Goal: Task Accomplishment & Management: Use online tool/utility

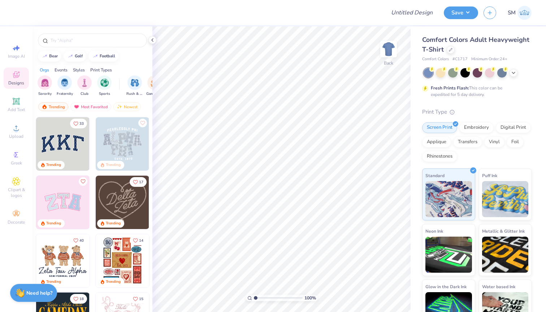
click at [525, 10] on img at bounding box center [524, 13] width 14 height 14
click at [515, 73] on icon at bounding box center [514, 72] width 6 height 6
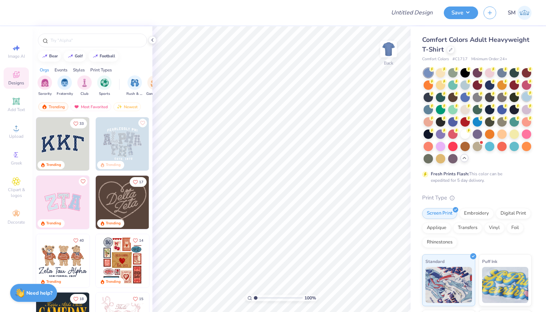
click at [524, 96] on div at bounding box center [526, 96] width 9 height 9
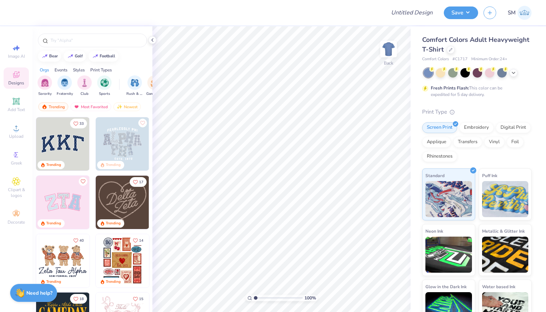
click at [528, 16] on img at bounding box center [524, 13] width 14 height 14
click at [532, 15] on div "Save SM" at bounding box center [495, 12] width 102 height 25
click at [527, 12] on img at bounding box center [524, 13] width 14 height 14
click at [451, 50] on icon at bounding box center [451, 49] width 4 height 4
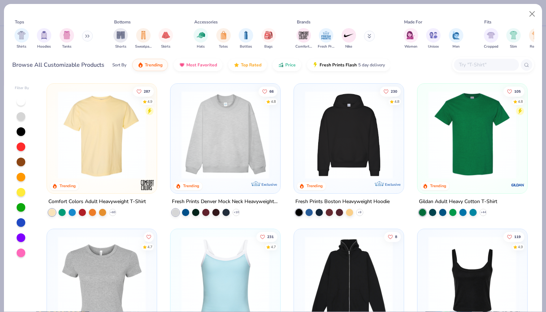
click at [486, 60] on div at bounding box center [486, 65] width 65 height 12
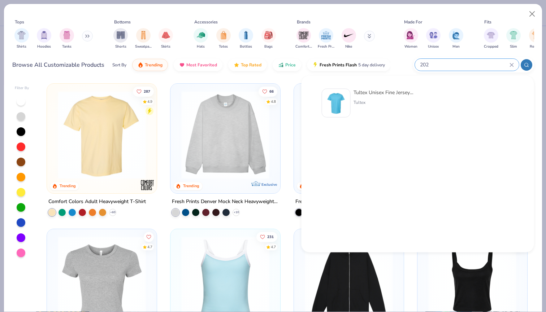
type input "202"
click at [349, 112] on div at bounding box center [336, 103] width 29 height 29
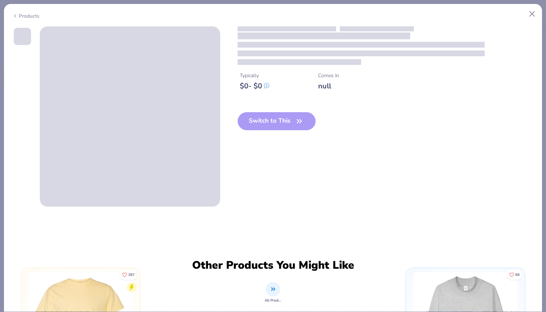
click at [289, 125] on div "Switch to This" at bounding box center [277, 127] width 78 height 30
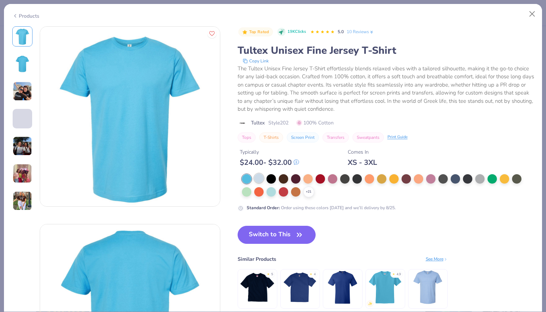
click at [261, 180] on div at bounding box center [258, 178] width 9 height 9
